Goal: Task Accomplishment & Management: Manage account settings

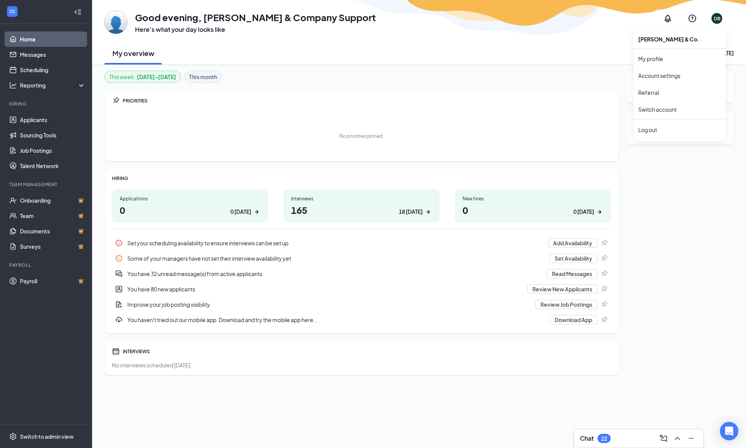
click at [715, 17] on div "DB" at bounding box center [717, 18] width 7 height 7
click at [674, 72] on link "Account settings" at bounding box center [679, 76] width 83 height 8
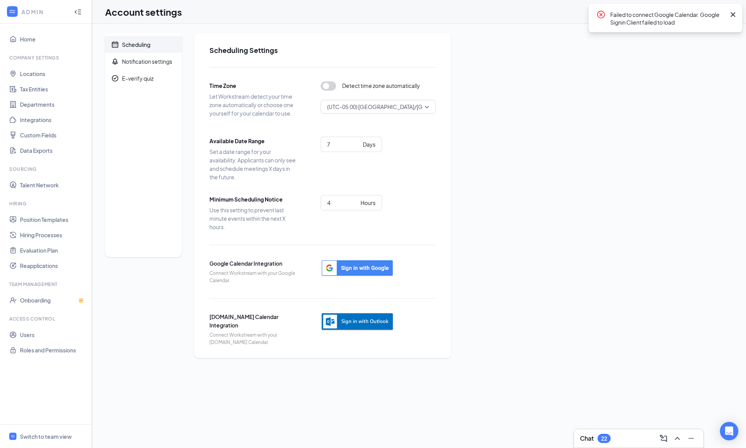
click at [731, 14] on icon "Cross" at bounding box center [733, 14] width 9 height 9
click at [705, 8] on icon "QuestionInfo" at bounding box center [708, 11] width 9 height 9
click at [730, 8] on div "DS" at bounding box center [725, 11] width 15 height 15
click at [68, 338] on link "Users" at bounding box center [53, 334] width 66 height 15
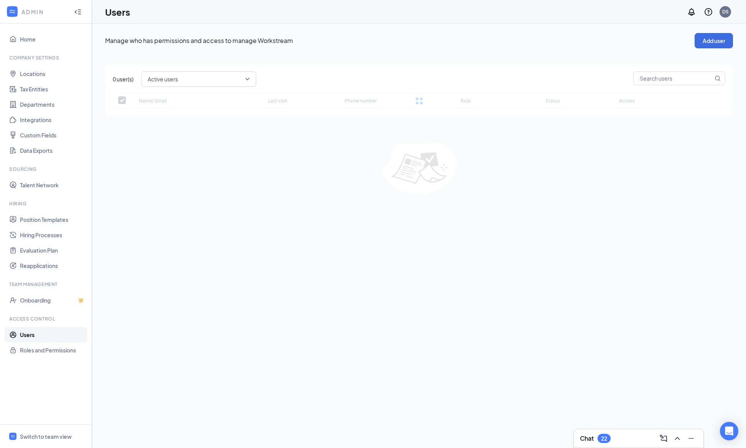
checkbox input "false"
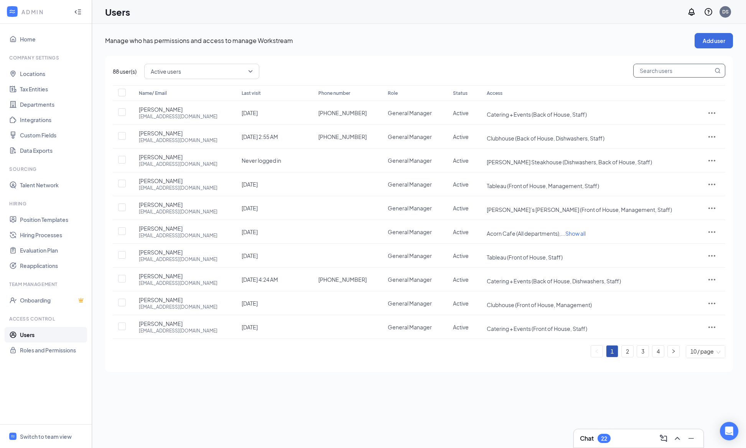
click at [643, 73] on input "text" at bounding box center [673, 70] width 79 height 13
type input "[DEMOGRAPHIC_DATA]"
checkbox input "true"
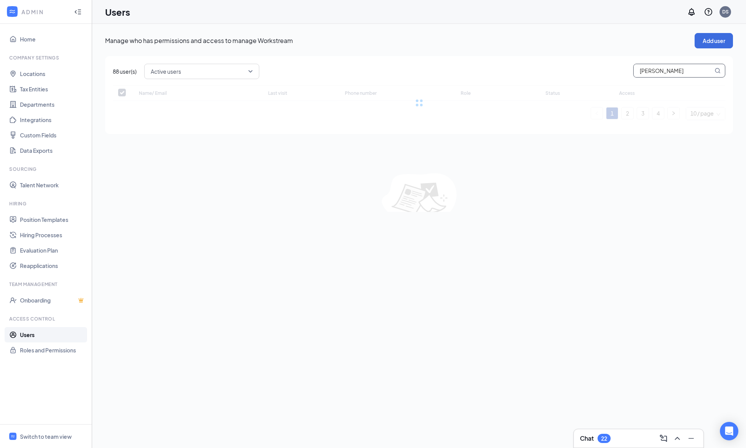
type input "[PERSON_NAME]"
checkbox input "false"
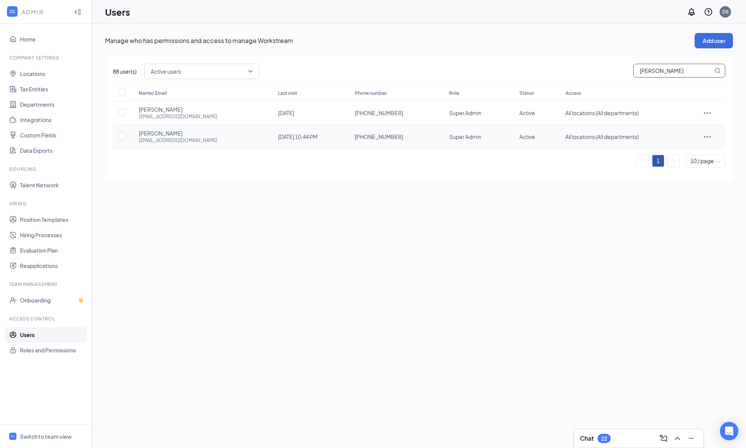
type input "[PERSON_NAME]"
click at [712, 137] on div at bounding box center [707, 136] width 21 height 9
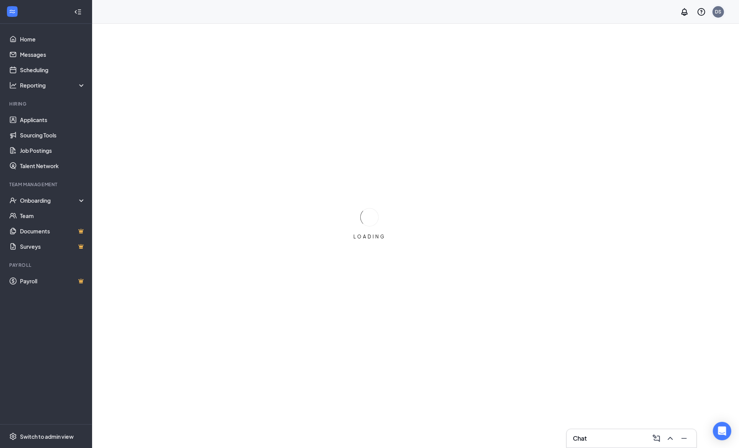
click at [718, 12] on div "DS" at bounding box center [718, 11] width 7 height 7
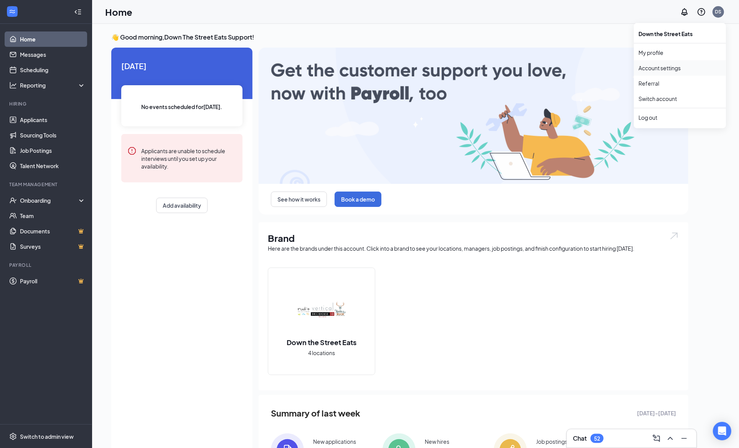
click at [679, 72] on link "Account settings" at bounding box center [679, 68] width 83 height 8
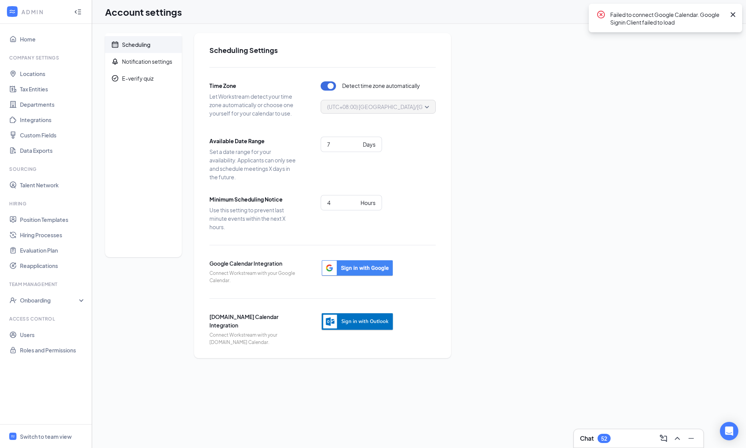
click at [732, 14] on icon "Cross" at bounding box center [733, 14] width 9 height 9
click at [721, 12] on div "DS" at bounding box center [726, 12] width 12 height 12
click at [722, 15] on div "DS" at bounding box center [725, 11] width 7 height 7
